Goal: Task Accomplishment & Management: Manage account settings

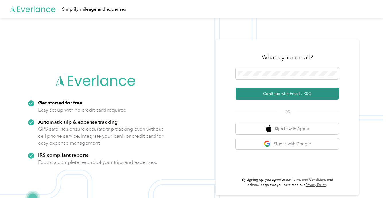
click at [294, 88] on button "Continue with Email / SSO" at bounding box center [287, 94] width 103 height 12
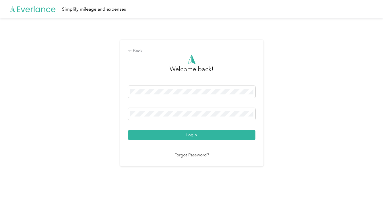
click at [188, 137] on button "Login" at bounding box center [191, 135] width 127 height 10
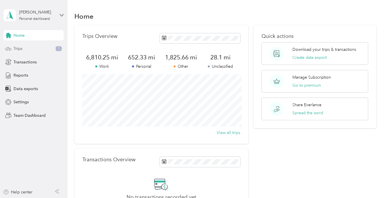
click at [51, 52] on div "Trips 1" at bounding box center [33, 49] width 60 height 10
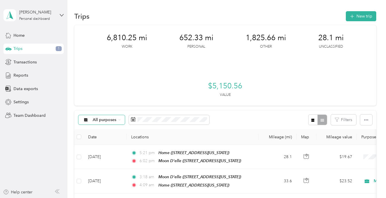
click at [114, 121] on span "All purposes" at bounding box center [105, 120] width 24 height 4
click at [115, 52] on ol "All purposes Unclassified Work Personal Cat/Dog URA NMFTA Moon Delle Other Char…" at bounding box center [101, 74] width 46 height 80
click at [115, 123] on div "All purposes" at bounding box center [101, 120] width 46 height 10
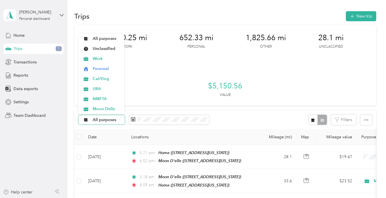
scroll to position [1, 0]
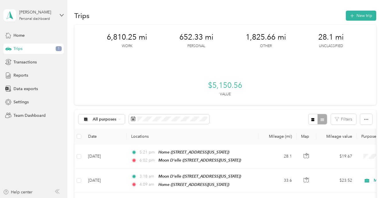
click at [102, 47] on span "Unclassified" at bounding box center [107, 49] width 28 height 6
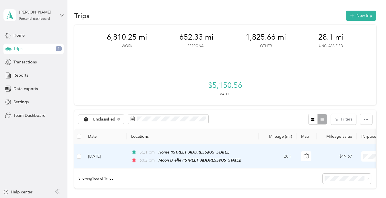
click at [352, 124] on span "Moon Delle" at bounding box center [355, 125] width 53 height 6
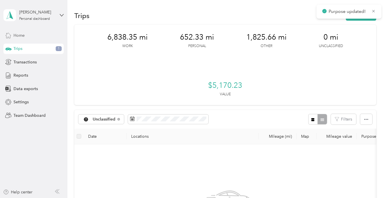
click at [32, 39] on div "Home" at bounding box center [33, 35] width 60 height 10
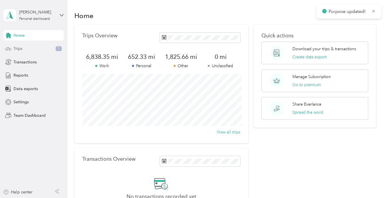
click at [29, 47] on div "Trips 1" at bounding box center [33, 49] width 60 height 10
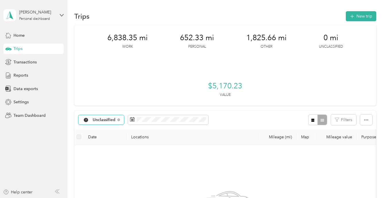
click at [118, 124] on div "Unclassified" at bounding box center [101, 120] width 46 height 10
click at [114, 42] on ol "All purposes Unclassified Work Personal Cat/Dog URA NMFTA Moon Delle Other Char…" at bounding box center [102, 73] width 48 height 80
click at [116, 118] on div "Unclassified" at bounding box center [101, 120] width 46 height 10
click at [116, 41] on li "All purposes" at bounding box center [102, 39] width 48 height 10
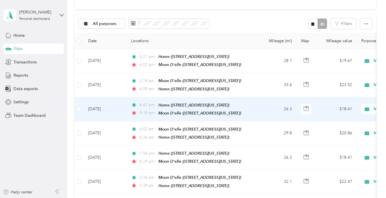
scroll to position [95, 0]
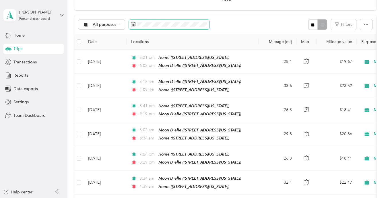
click at [180, 29] on span at bounding box center [169, 25] width 80 height 10
click at [181, 27] on span at bounding box center [169, 25] width 80 height 10
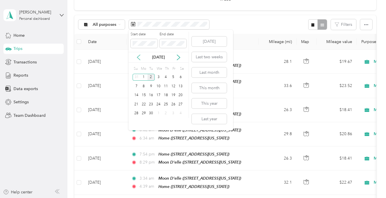
click at [139, 60] on icon at bounding box center [139, 58] width 6 height 6
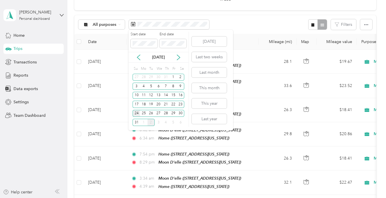
click at [138, 113] on div "24" at bounding box center [136, 113] width 7 height 7
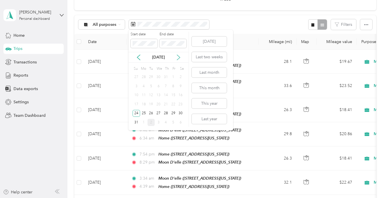
click at [180, 58] on icon at bounding box center [179, 58] width 6 height 6
click at [153, 78] on div "2" at bounding box center [150, 77] width 7 height 7
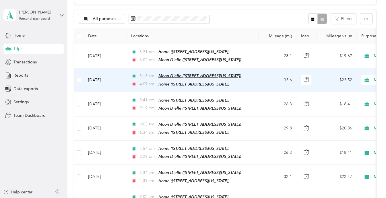
scroll to position [53, 0]
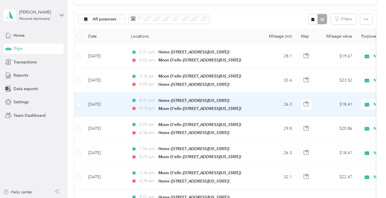
click at [145, 109] on span "9:19 pm" at bounding box center [147, 108] width 16 height 6
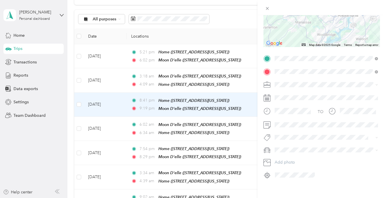
scroll to position [86, 0]
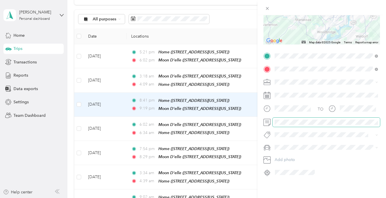
click at [279, 126] on span at bounding box center [326, 122] width 107 height 9
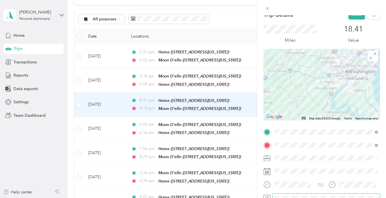
scroll to position [3, 0]
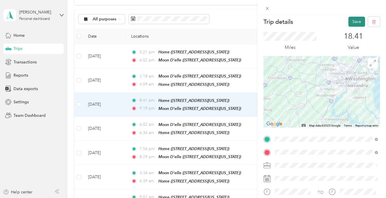
click at [361, 24] on button "Save" at bounding box center [356, 22] width 17 height 10
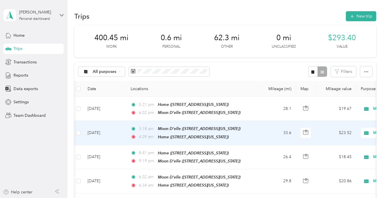
click at [103, 130] on td "[DATE]" at bounding box center [104, 133] width 43 height 24
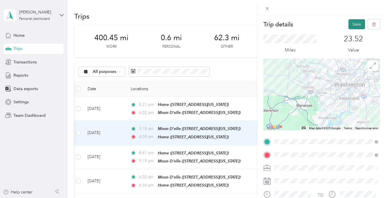
click at [361, 25] on button "Save" at bounding box center [356, 24] width 17 height 10
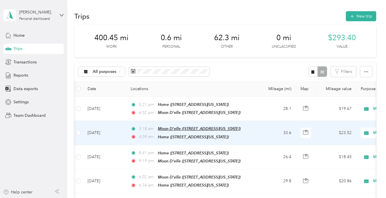
click at [240, 129] on span "Moon D'elle ([STREET_ADDRESS][US_STATE])" at bounding box center [199, 128] width 83 height 5
click at [259, 130] on td "33.6" at bounding box center [277, 133] width 38 height 24
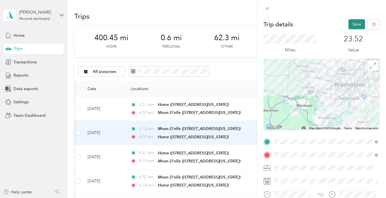
click at [357, 21] on button "Save" at bounding box center [356, 24] width 17 height 10
